Goal: Task Accomplishment & Management: Manage account settings

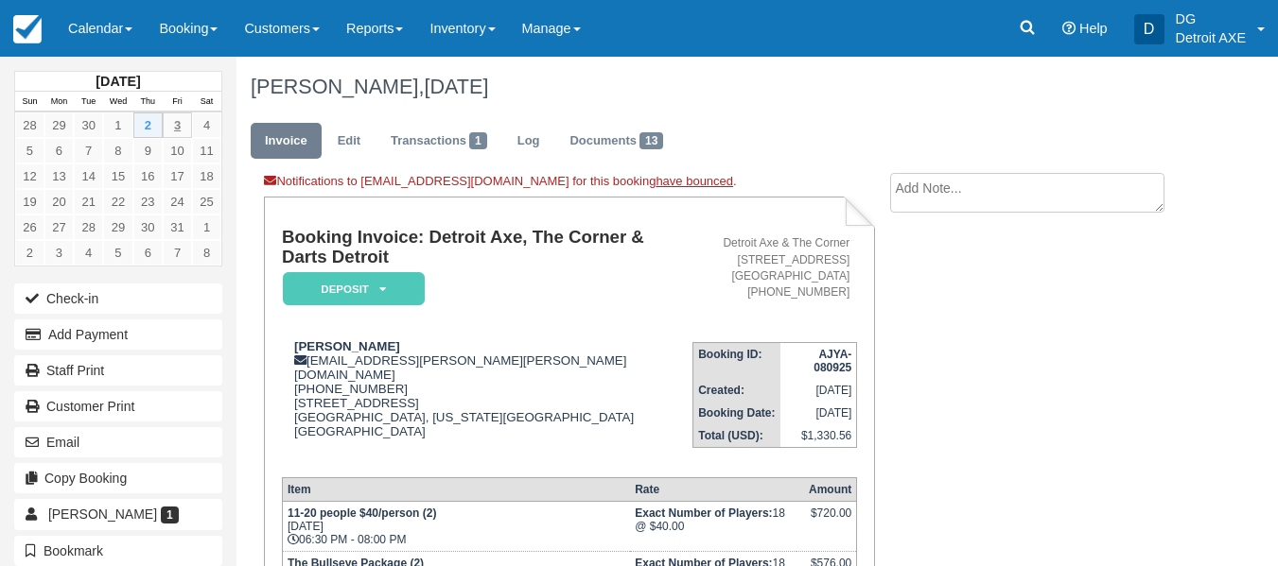
scroll to position [904, 0]
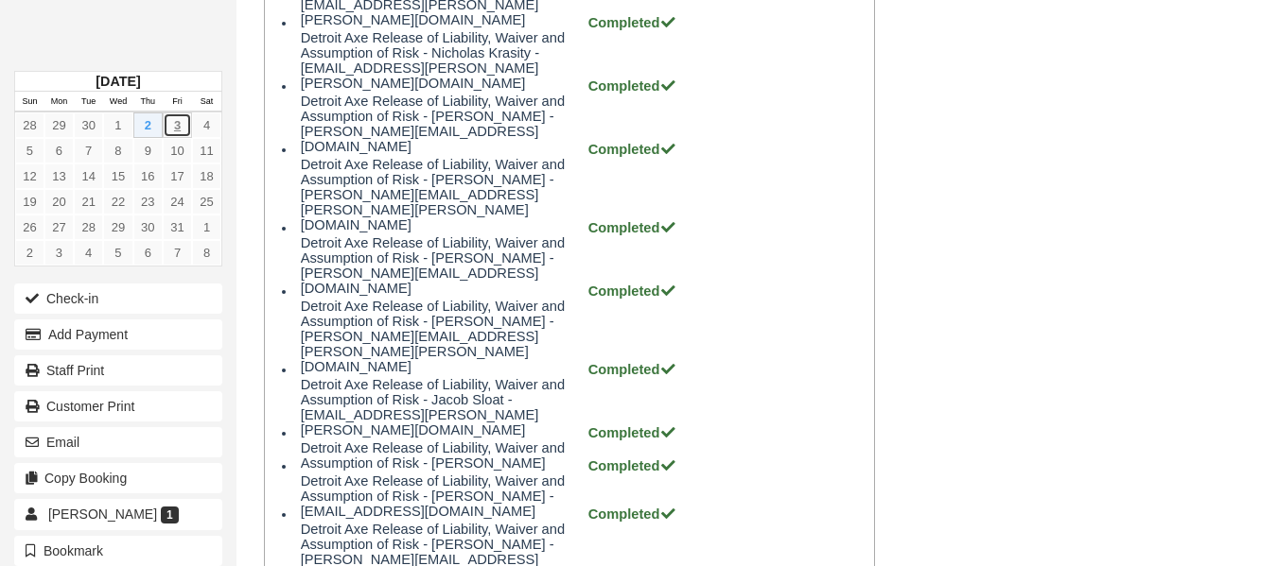
click at [183, 124] on link "3" at bounding box center [177, 126] width 29 height 26
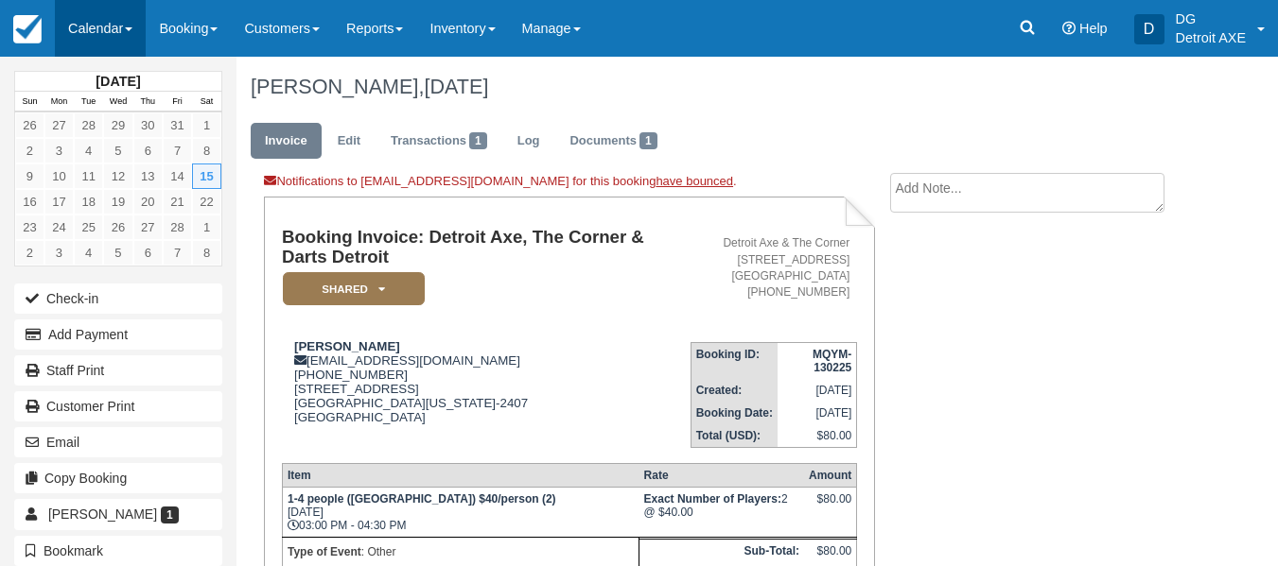
click at [108, 24] on link "Calendar" at bounding box center [100, 28] width 91 height 57
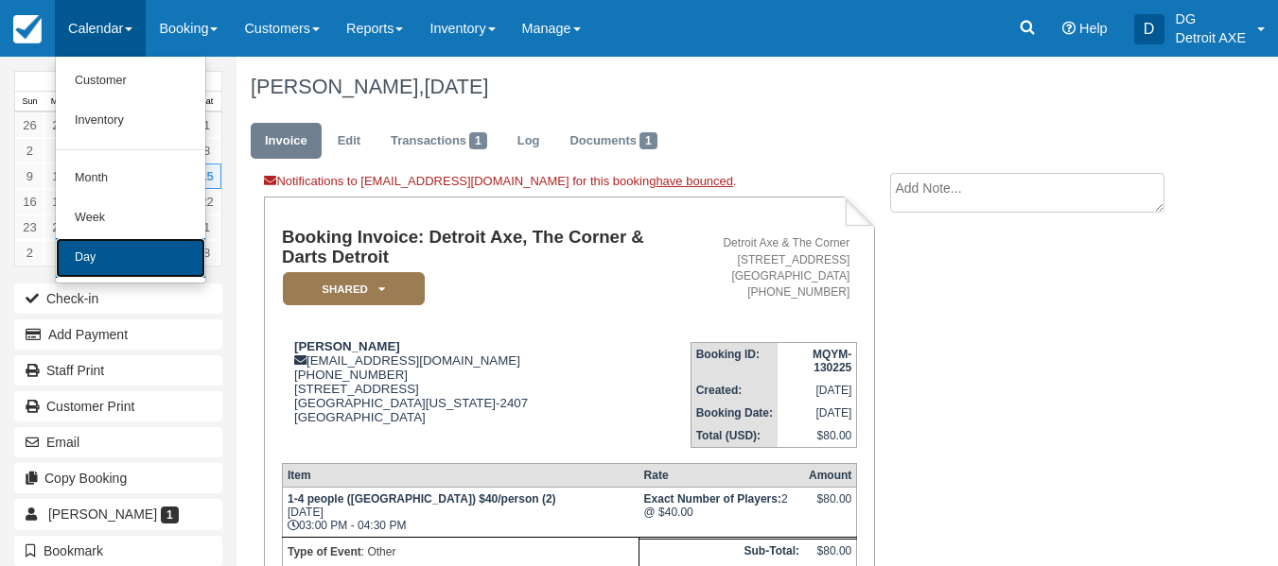
click at [125, 264] on link "Day" at bounding box center [130, 258] width 149 height 40
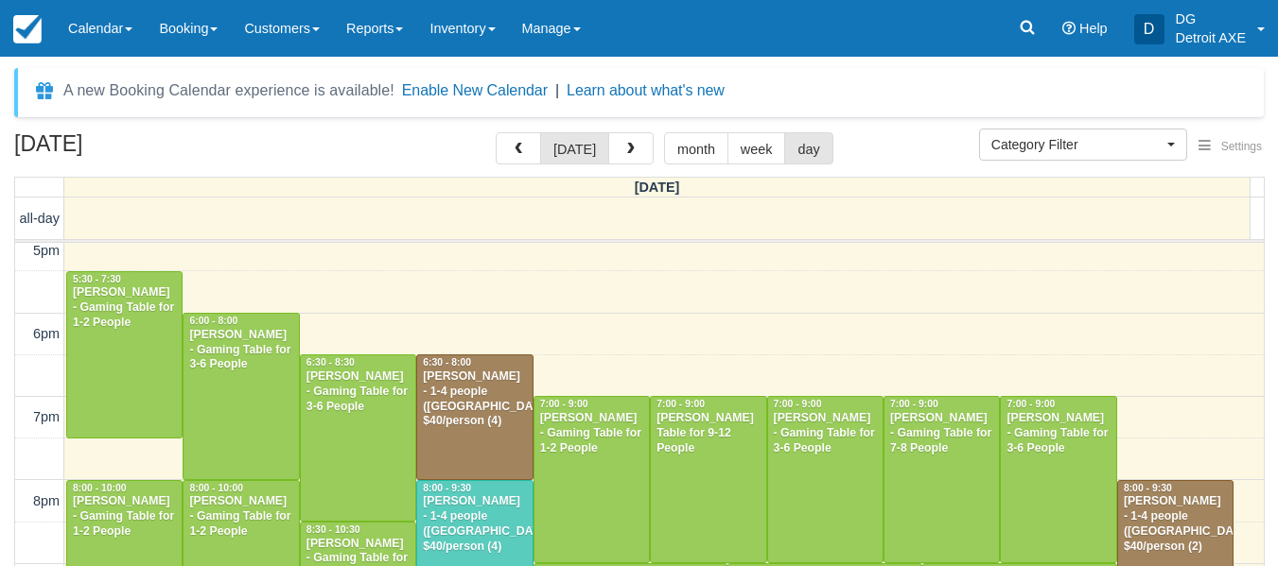
scroll to position [612, 0]
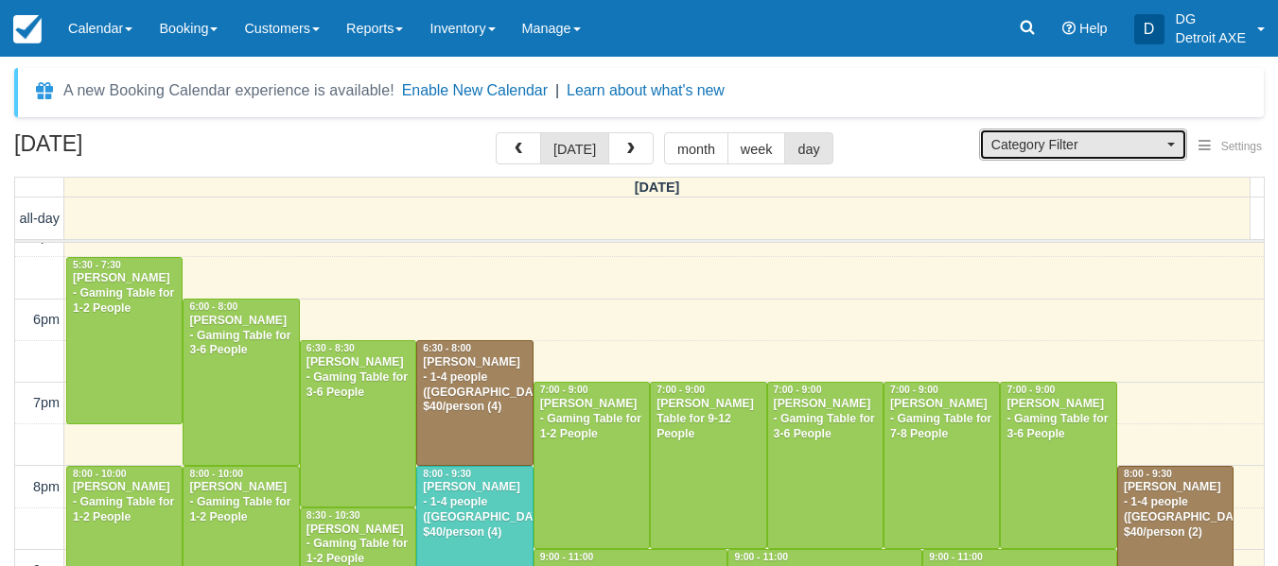
click at [1008, 143] on span "Category Filter" at bounding box center [1076, 144] width 171 height 19
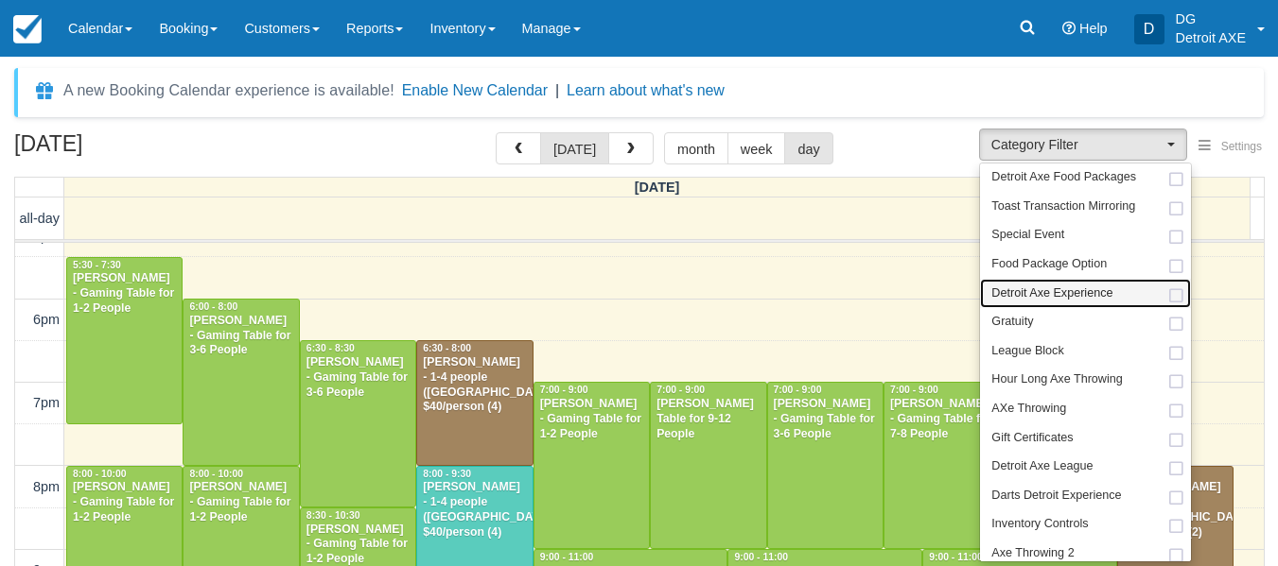
click at [1031, 290] on span "Detroit Axe Experience" at bounding box center [1051, 294] width 121 height 17
select select "14"
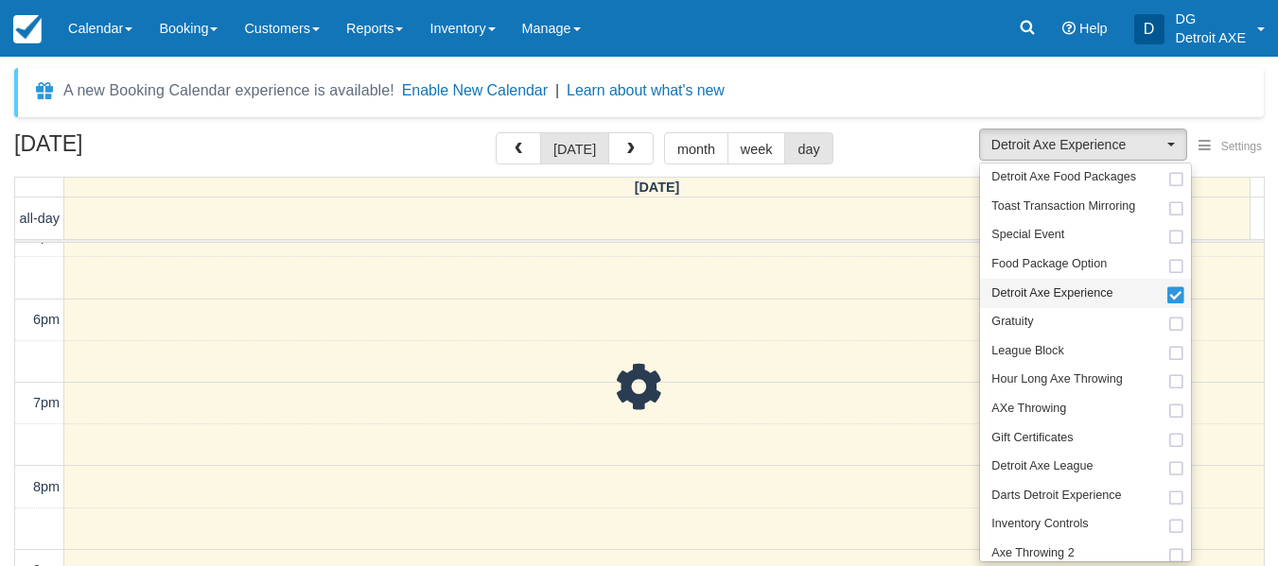
scroll to position [54, 0]
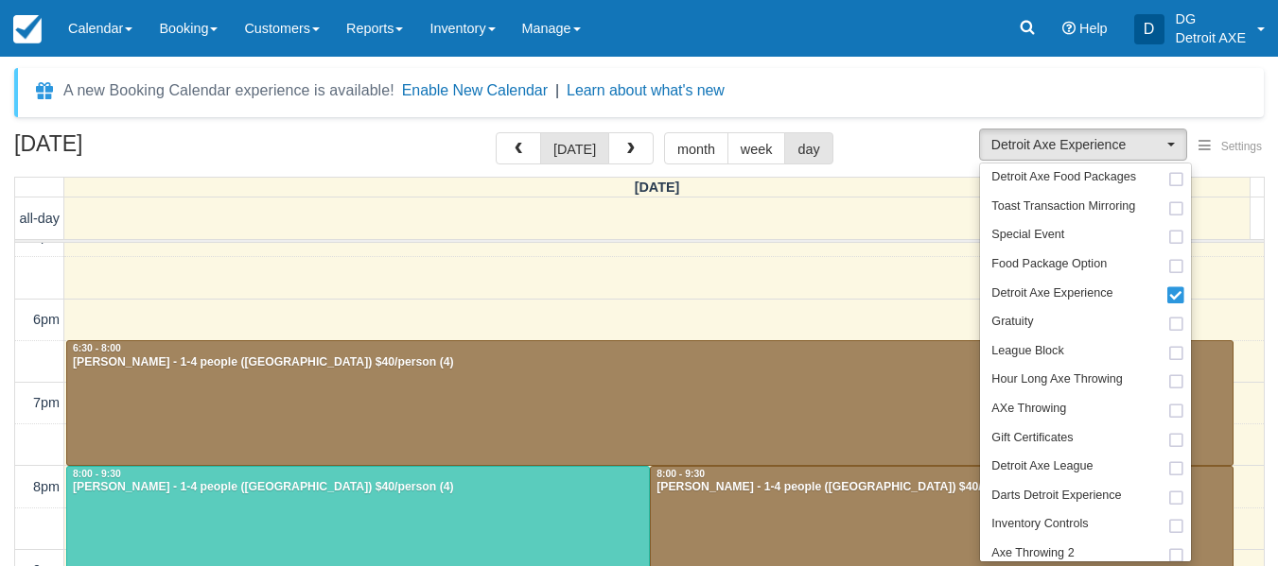
click at [934, 143] on div "October 3, 2025 today month week day" at bounding box center [638, 152] width 1249 height 41
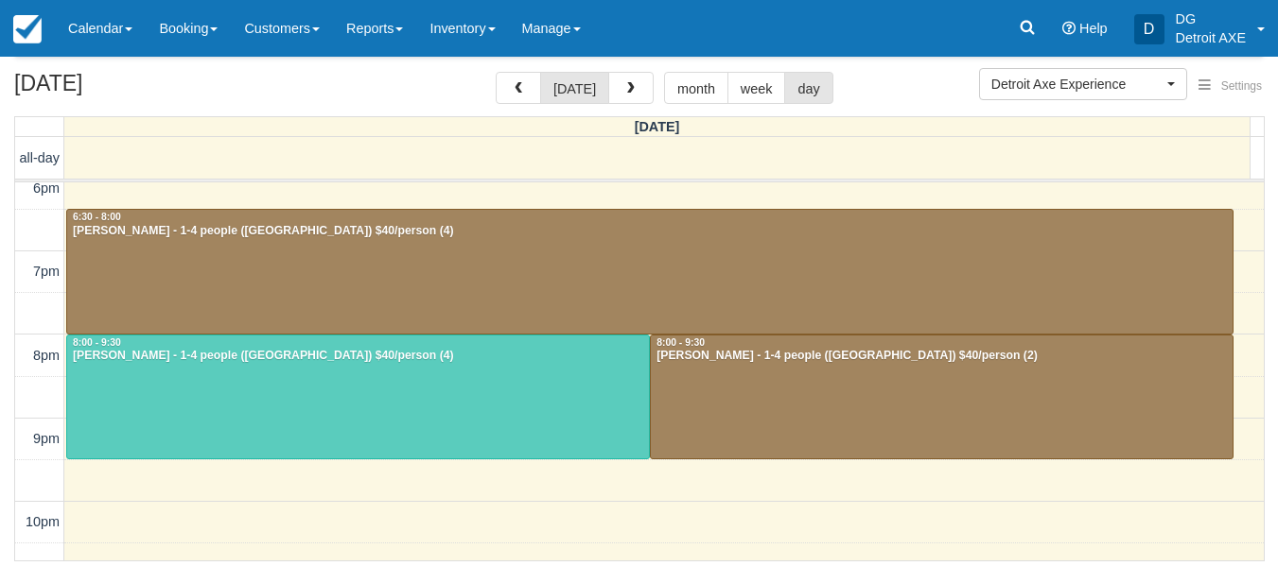
scroll to position [680, 0]
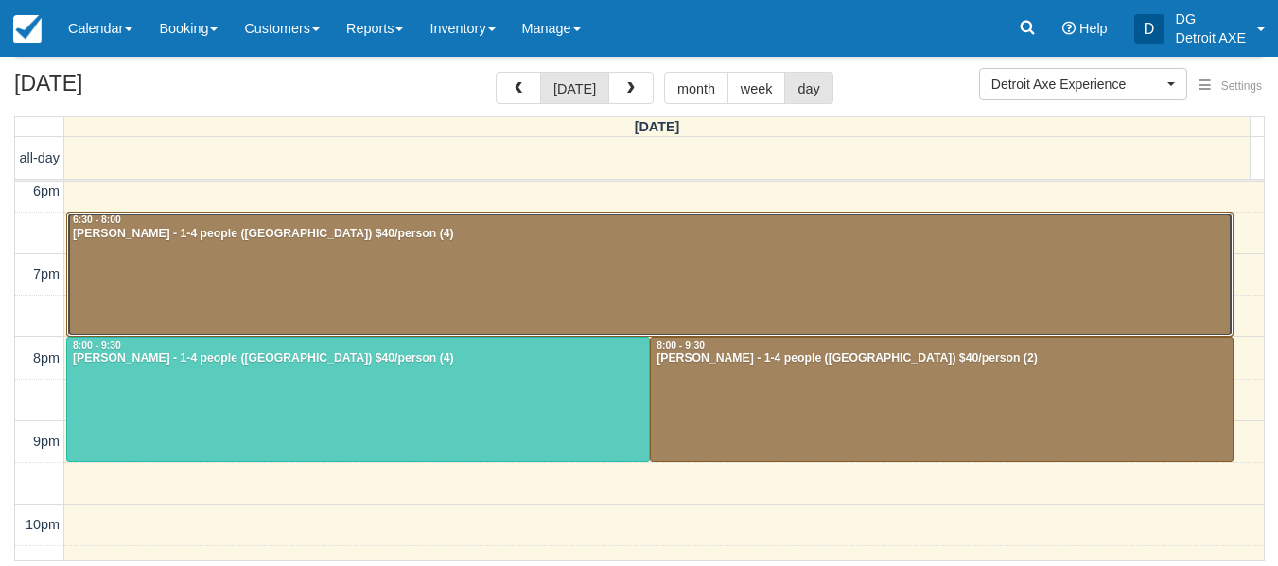
click at [635, 306] on div at bounding box center [649, 275] width 1165 height 124
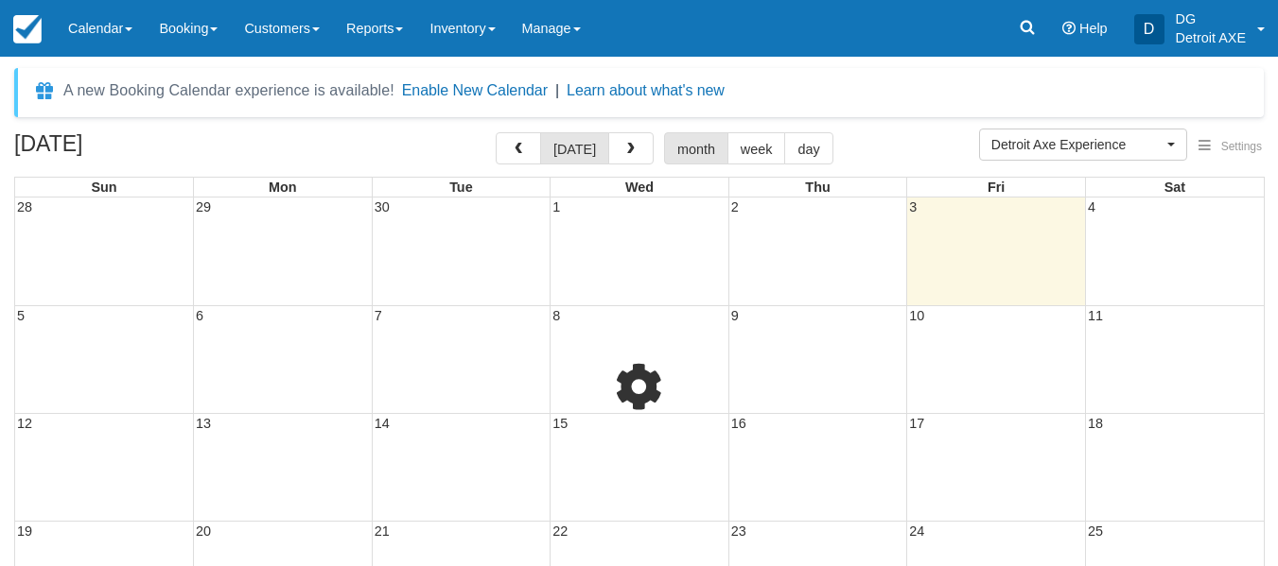
scroll to position [61, 0]
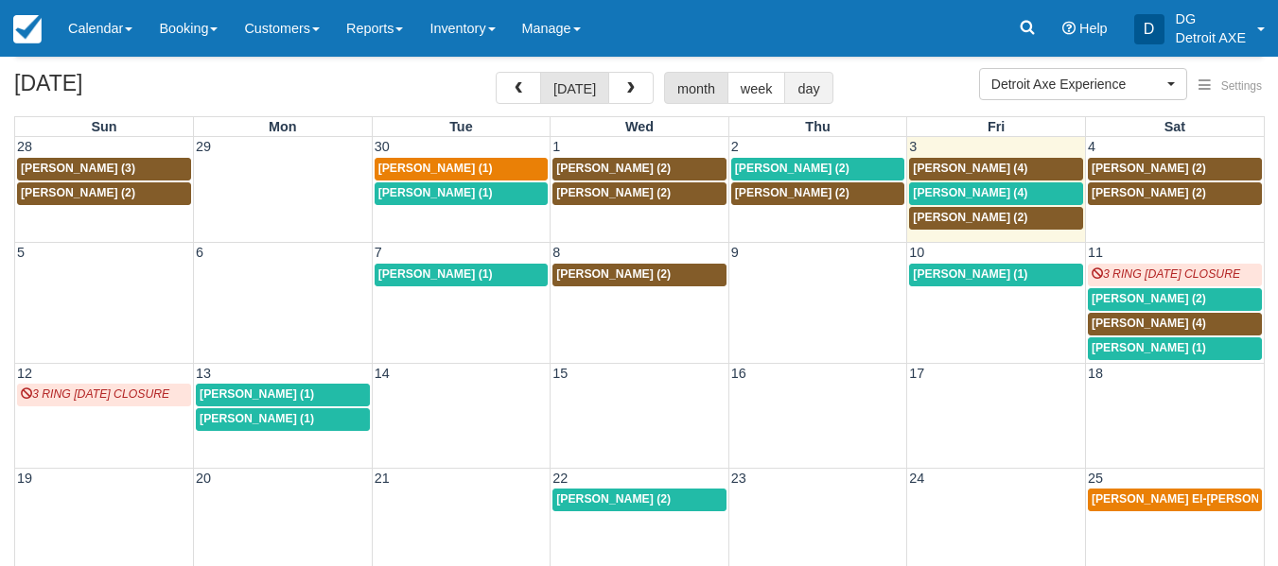
click at [801, 89] on button "day" at bounding box center [808, 88] width 48 height 32
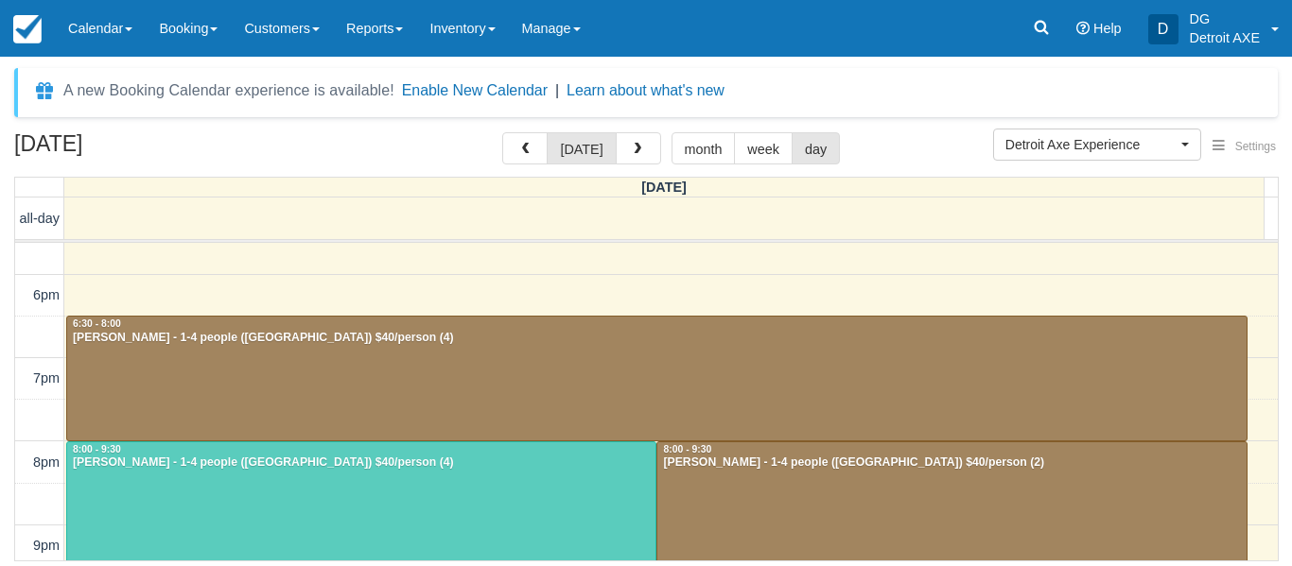
scroll to position [637, 0]
